Goal: Information Seeking & Learning: Learn about a topic

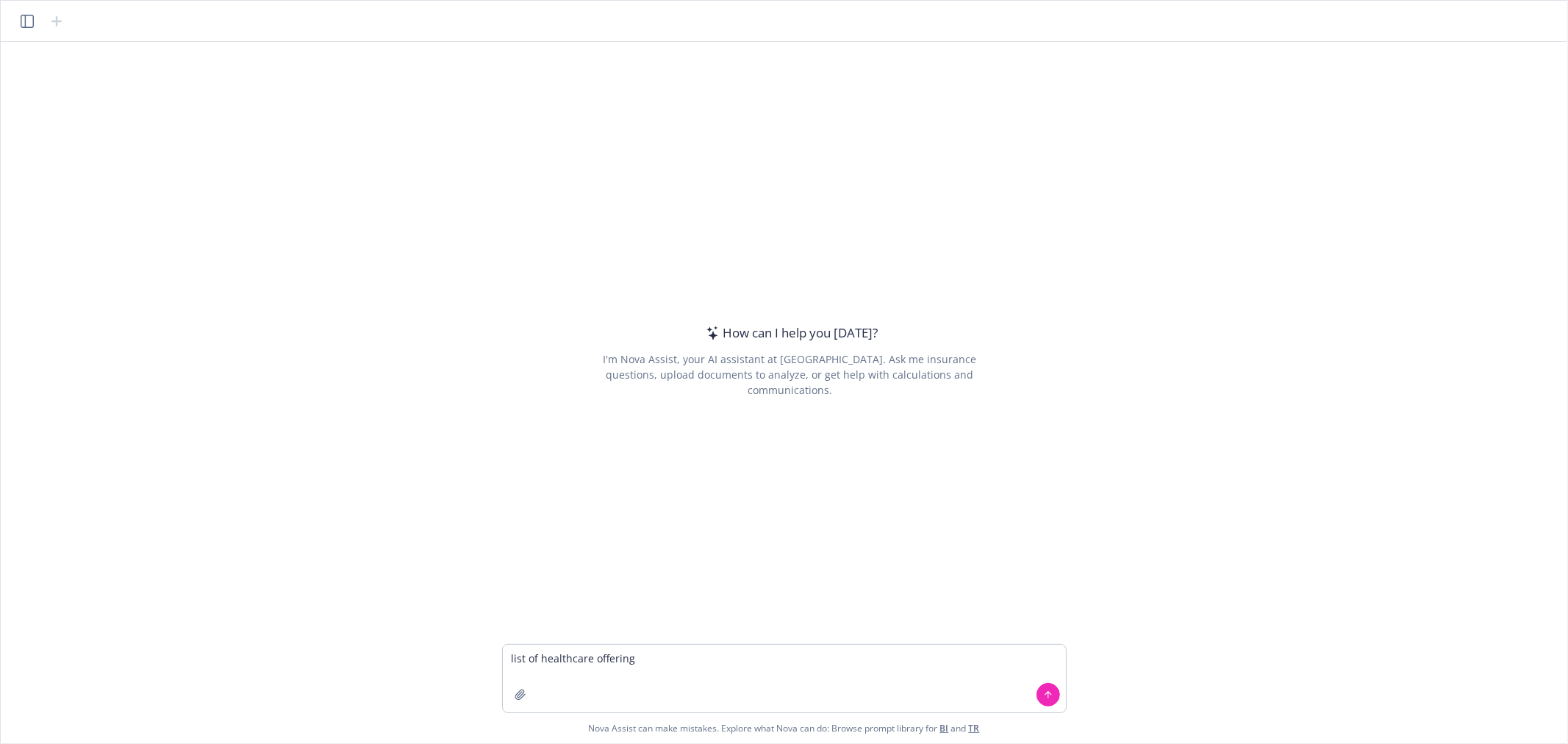
type textarea "list of healthcare offerings"
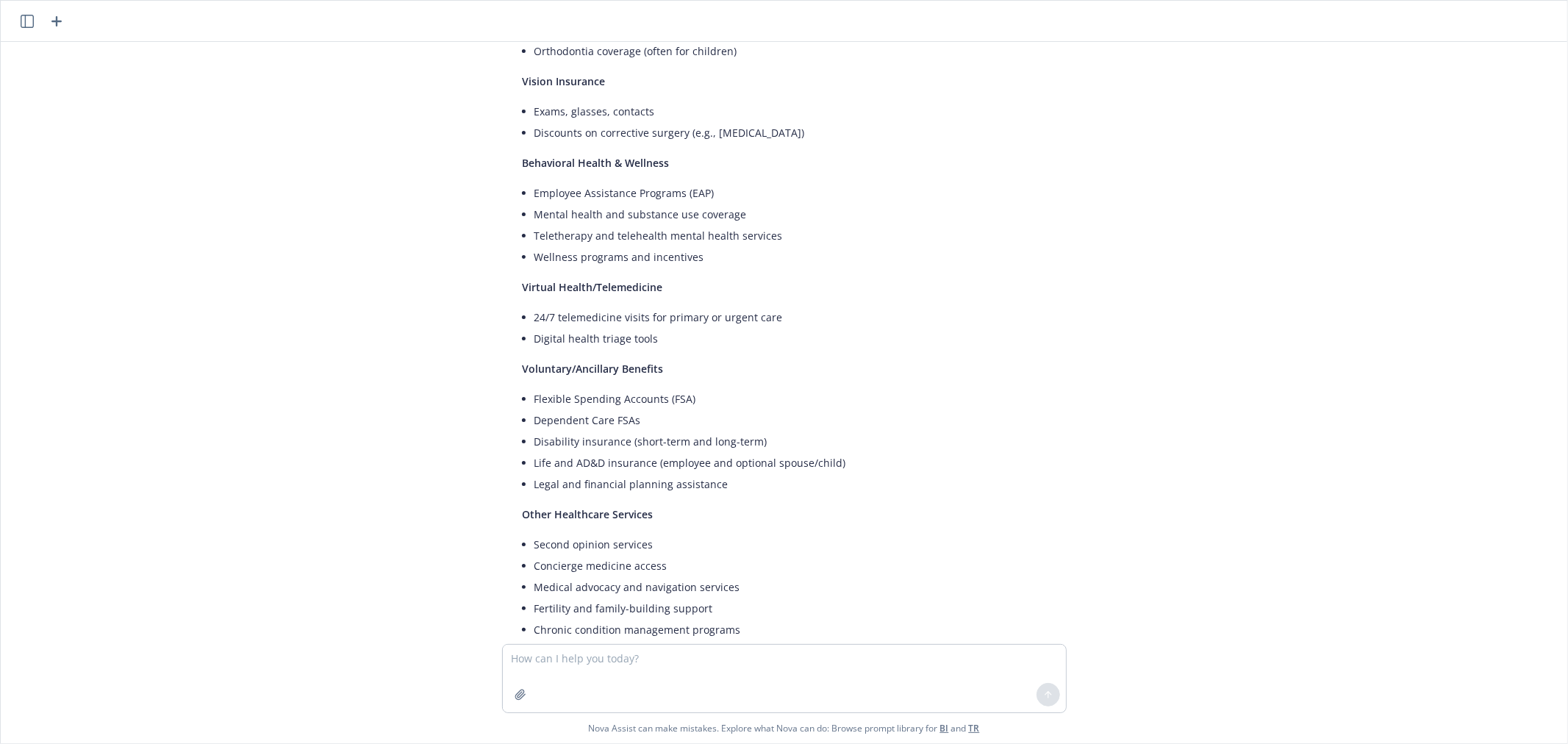
scroll to position [737, 0]
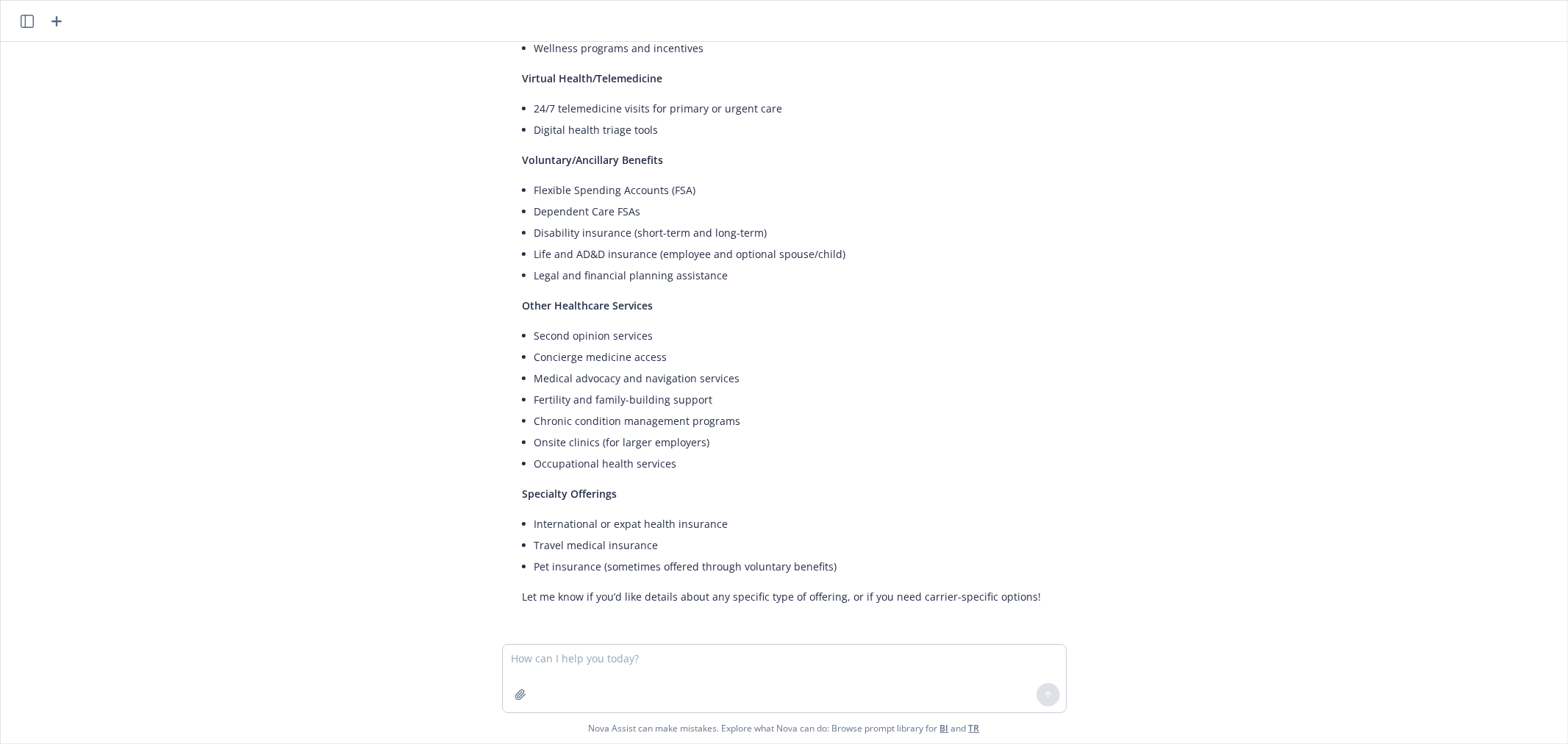
click at [597, 661] on textarea at bounding box center [784, 678] width 563 height 67
type textarea "list of health fair vendors"
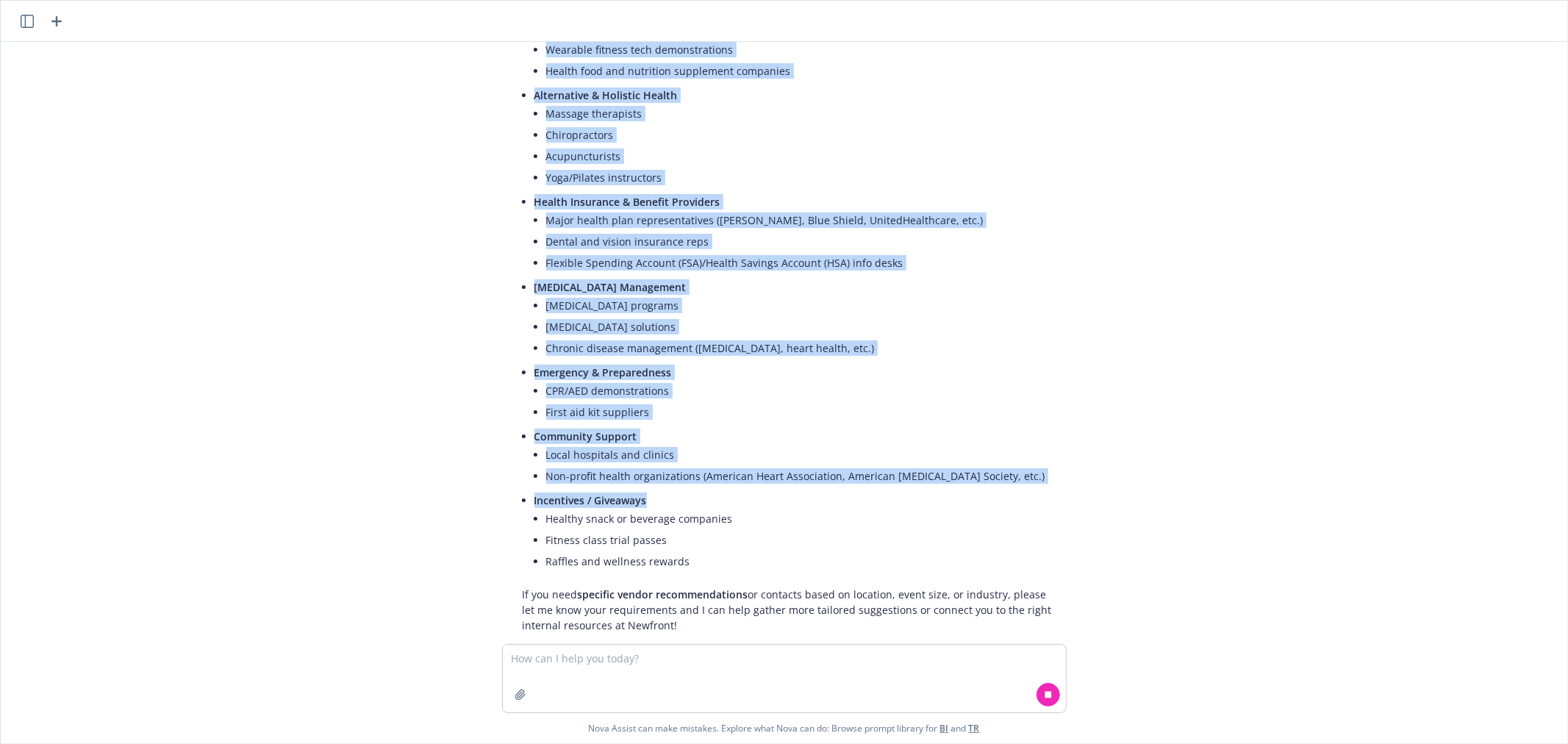
scroll to position [1848, 0]
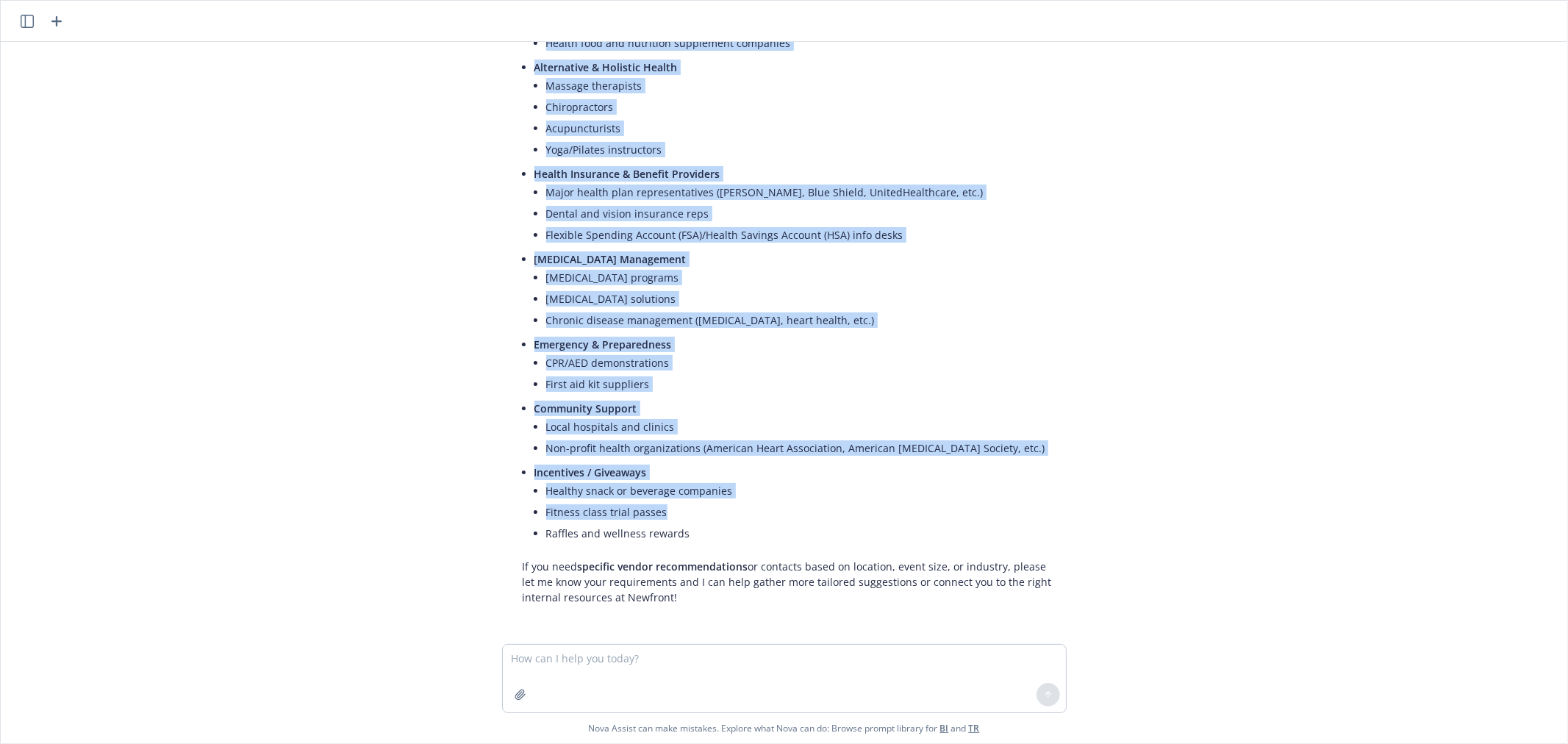
copy div "Typical Health Fair Vendor Categories: Medical Screenings & Services Blood pres…"
drag, startPoint x: 517, startPoint y: 173, endPoint x: 1000, endPoint y: 533, distance: 602.4
click at [1000, 533] on div "Here’s a general list of common health fair vendor types that organizations oft…" at bounding box center [790, 85] width 565 height 1050
